Goal: Complete application form: Complete application form

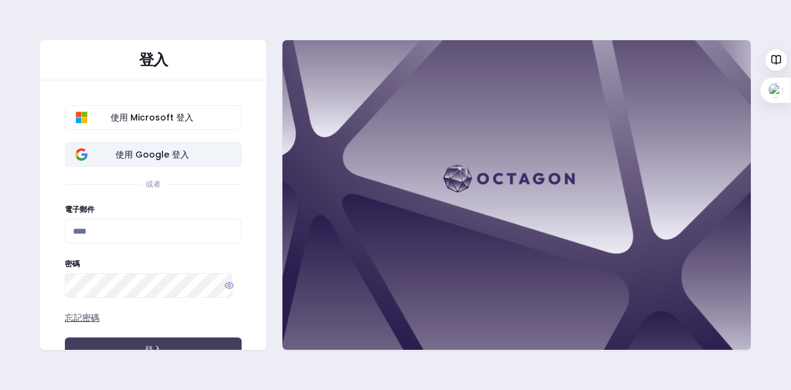
click at [164, 148] on font "使用 Google 登入" at bounding box center [153, 154] width 74 height 12
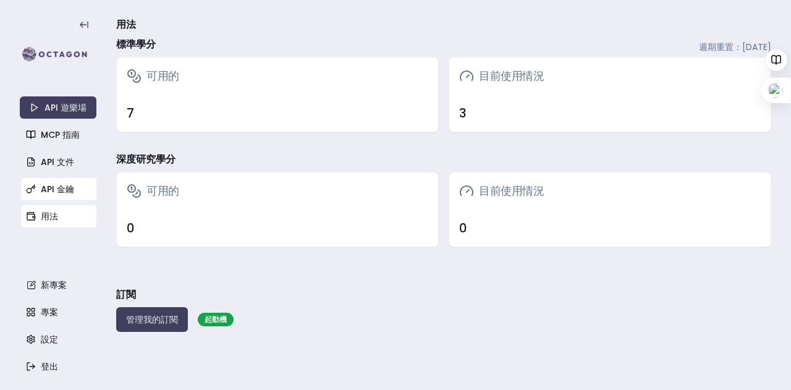
click at [63, 192] on font "API 金鑰" at bounding box center [57, 189] width 33 height 12
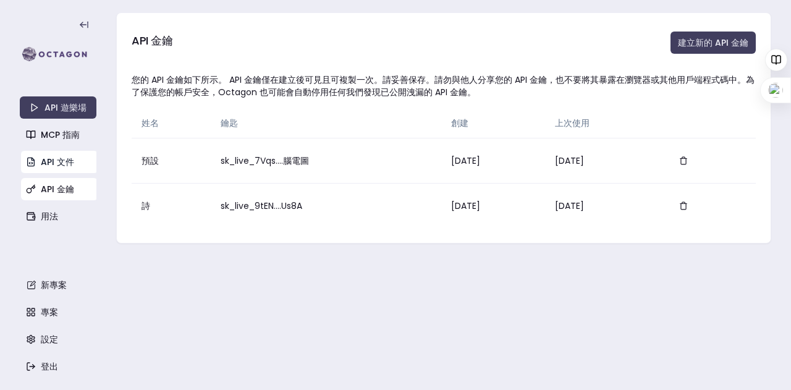
click at [59, 158] on font "API 文件" at bounding box center [57, 162] width 33 height 12
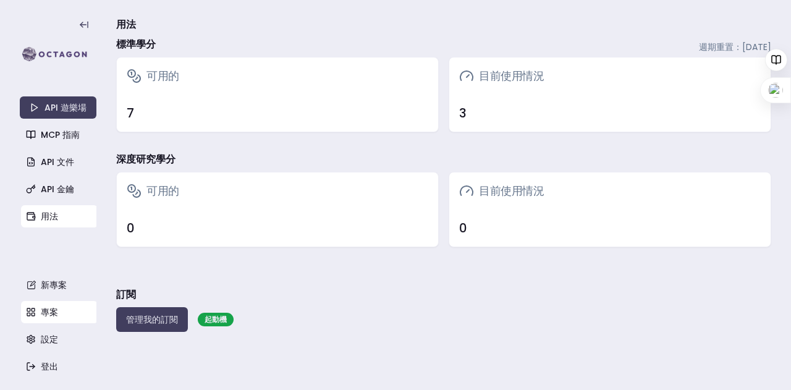
click at [56, 313] on font "專案" at bounding box center [49, 312] width 17 height 12
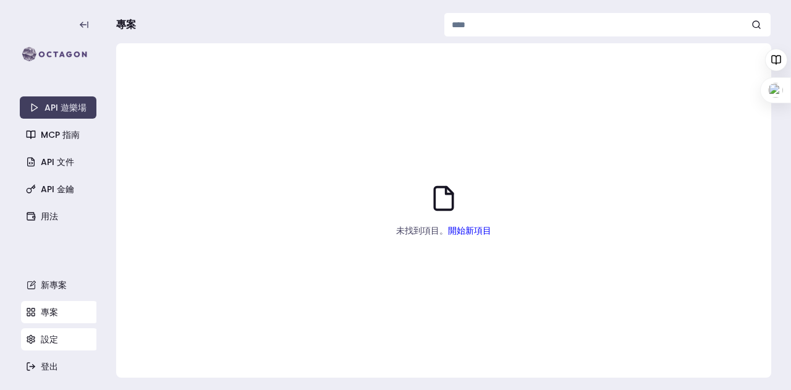
click at [52, 339] on font "設定" at bounding box center [49, 339] width 17 height 12
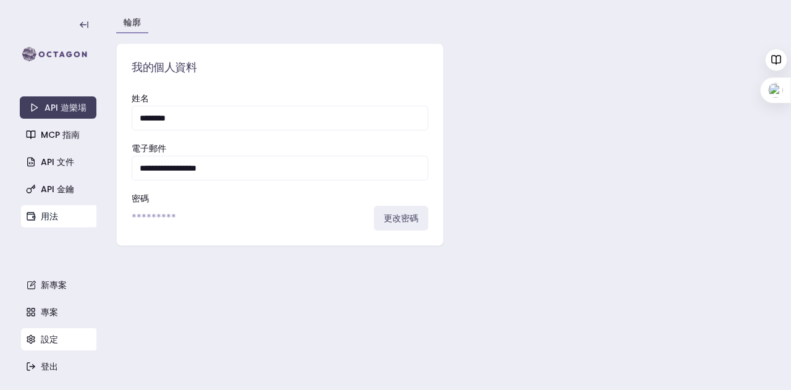
click at [43, 216] on font "用法" at bounding box center [49, 216] width 17 height 12
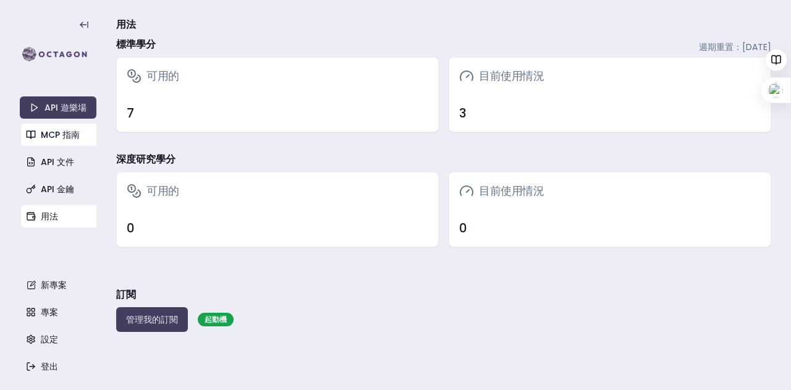
click at [61, 135] on font "MCP 指南" at bounding box center [60, 134] width 39 height 12
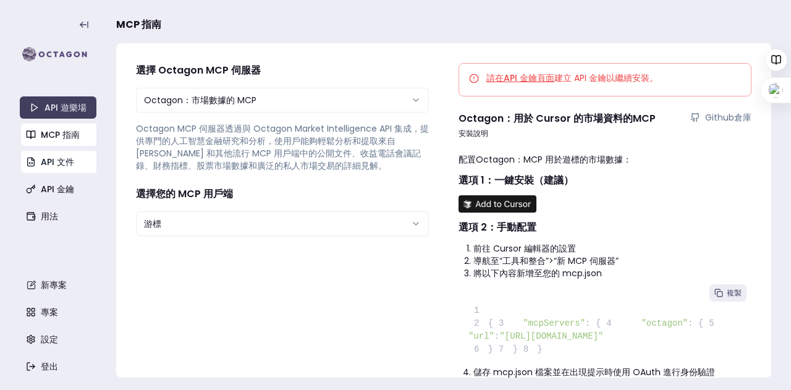
click at [56, 161] on font "API 文件" at bounding box center [57, 162] width 33 height 12
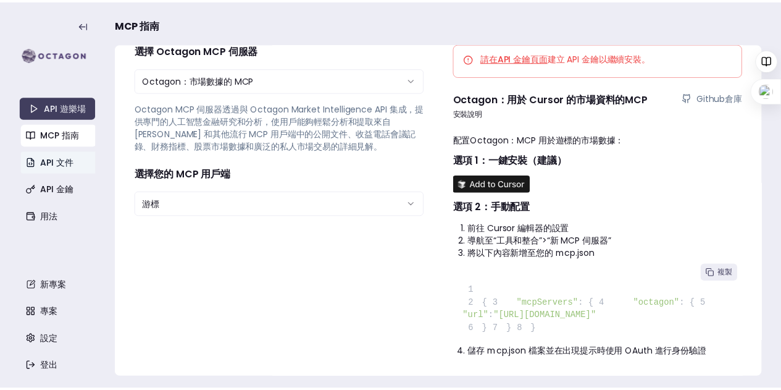
scroll to position [62, 0]
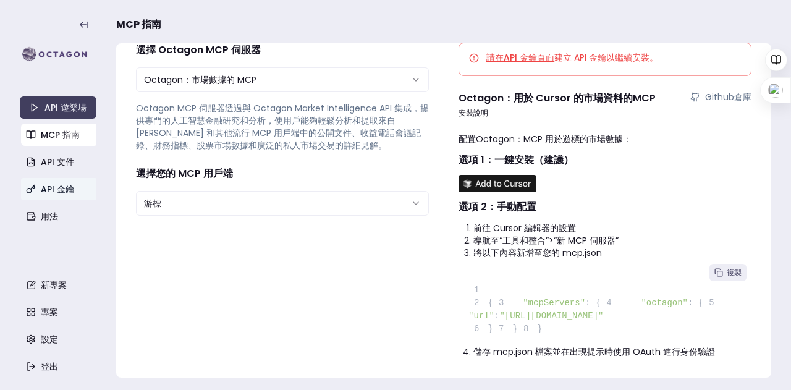
click at [1, 211] on section "**********" at bounding box center [395, 195] width 791 height 390
click at [48, 293] on link "新專案" at bounding box center [59, 285] width 77 height 22
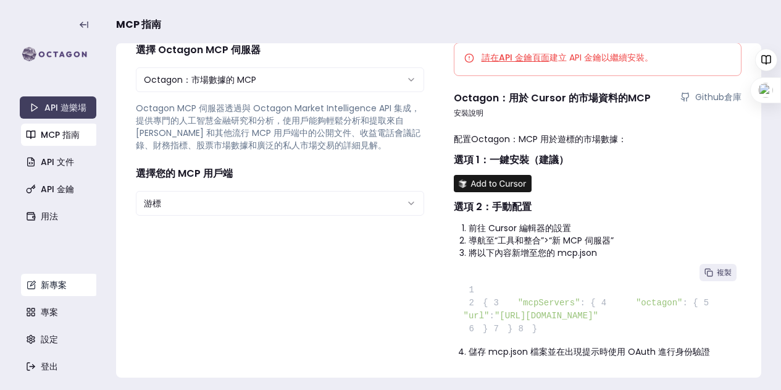
click at [53, 285] on font "新專案" at bounding box center [54, 285] width 26 height 12
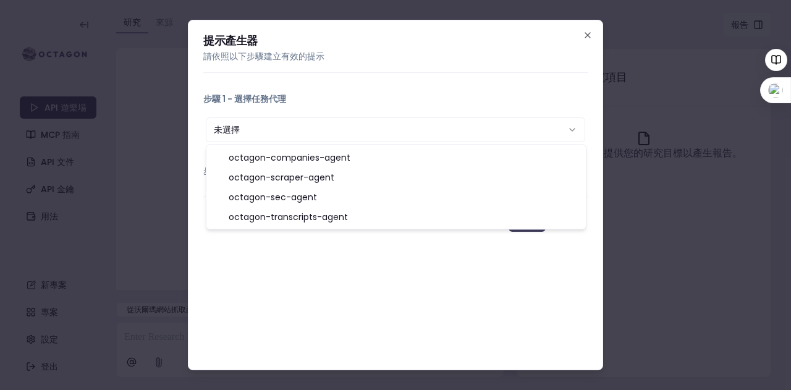
click at [404, 128] on button "未選擇" at bounding box center [395, 129] width 379 height 25
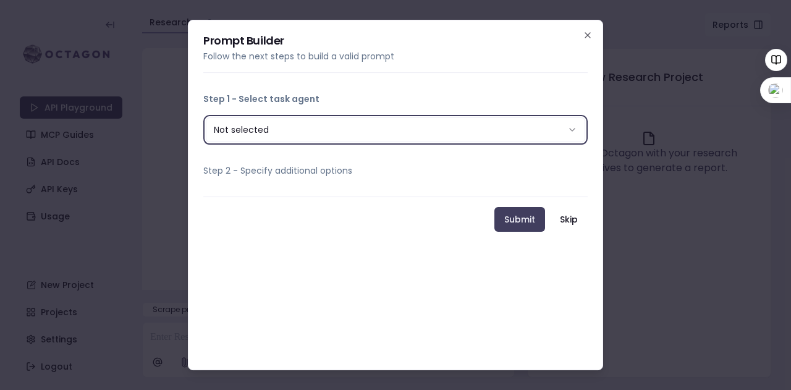
click at [503, 137] on button "Not selected" at bounding box center [395, 129] width 379 height 25
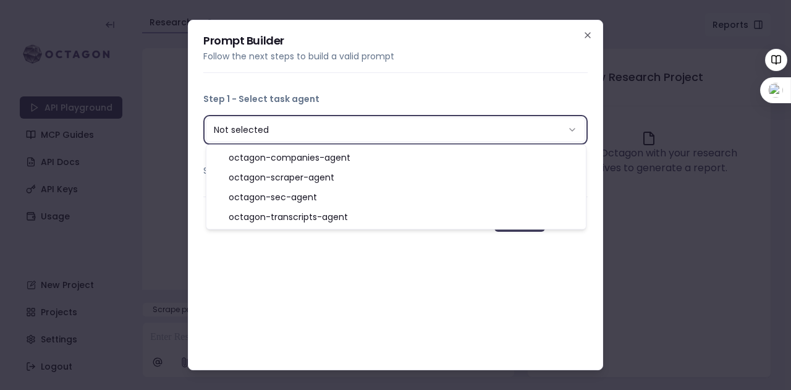
select select "**********"
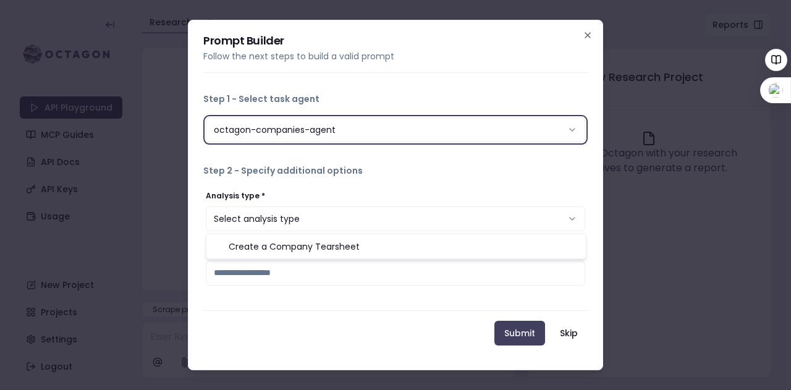
click at [333, 221] on button "Select analysis type" at bounding box center [395, 218] width 379 height 25
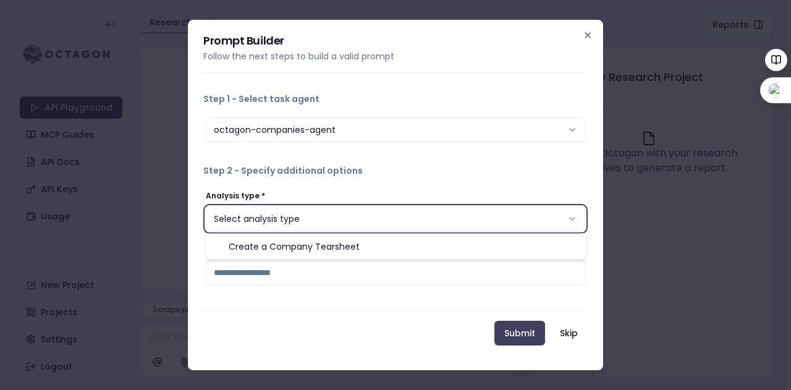
select select "*********"
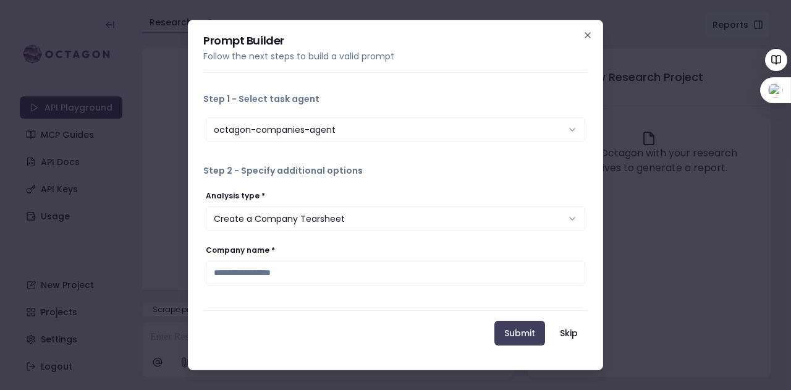
click at [330, 274] on input "Company name *" at bounding box center [395, 273] width 379 height 25
type input "****"
click at [523, 327] on button "Submit" at bounding box center [519, 333] width 51 height 25
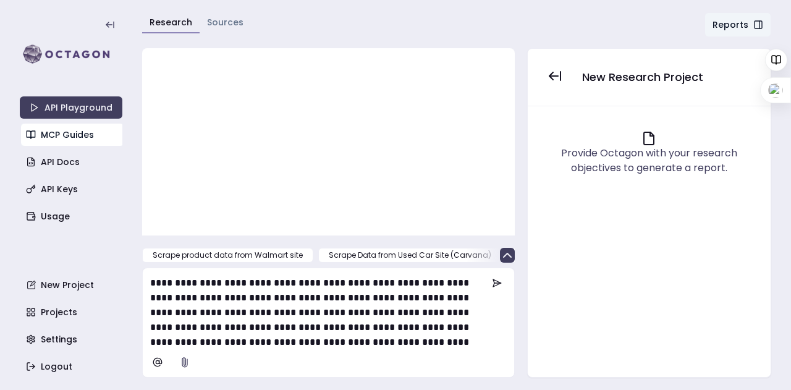
click at [49, 125] on link "MCP Guides" at bounding box center [72, 135] width 103 height 22
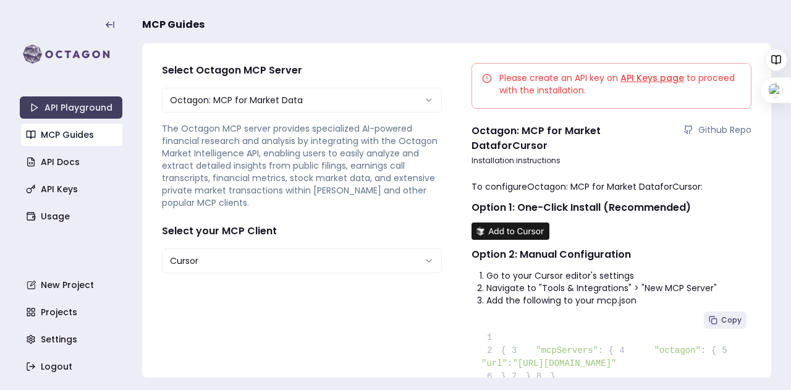
click at [59, 137] on link "MCP Guides" at bounding box center [72, 135] width 103 height 22
click at [61, 167] on link "API Docs" at bounding box center [72, 162] width 103 height 22
